Goal: Navigation & Orientation: Find specific page/section

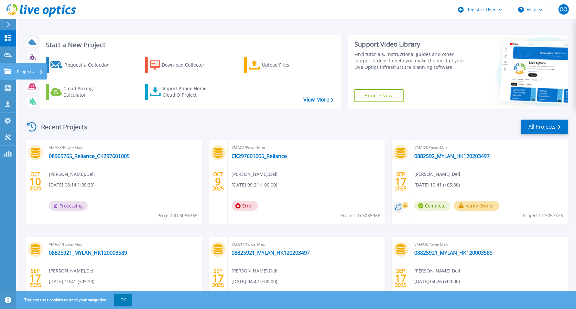
click at [15, 70] on link "Projects Projects" at bounding box center [8, 71] width 16 height 16
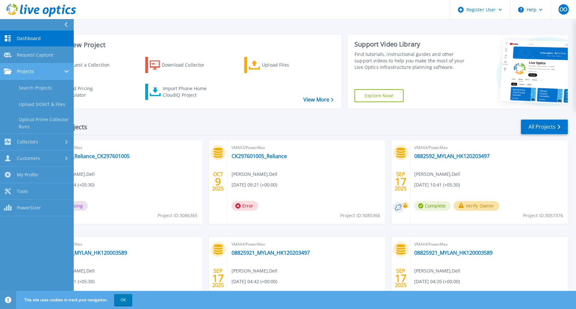
click at [39, 71] on div "Projects" at bounding box center [37, 72] width 66 height 6
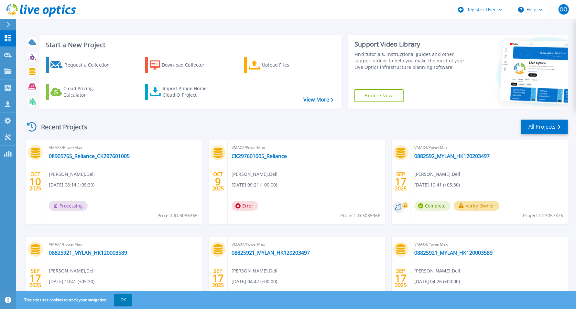
click at [227, 25] on div "Start a New Project Request a Collection Download Collector Upload Files Cloud …" at bounding box center [296, 169] width 560 height 339
click at [129, 305] on button "OK" at bounding box center [123, 300] width 18 height 12
